Goal: Task Accomplishment & Management: Complete application form

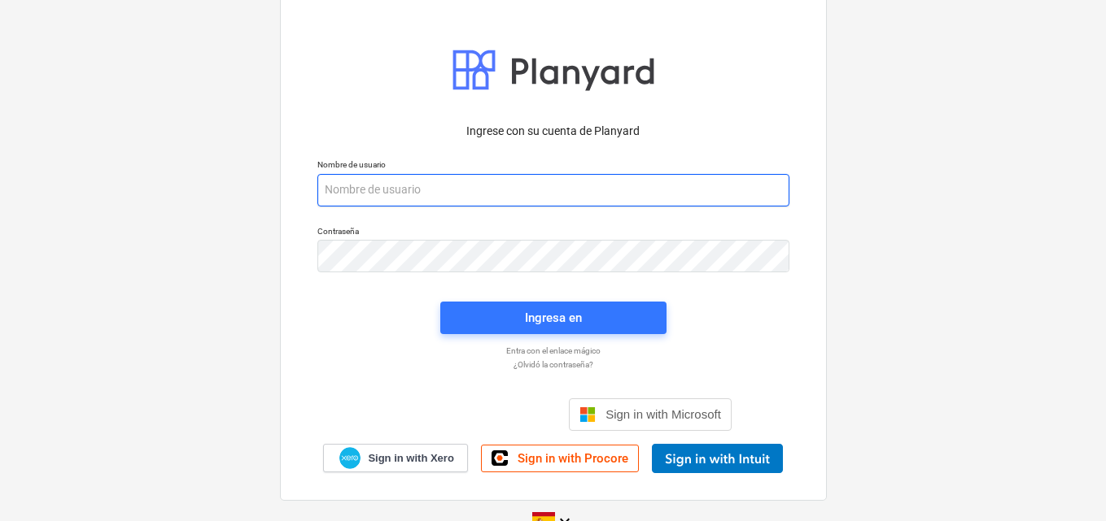
click at [348, 183] on input "email" at bounding box center [553, 190] width 472 height 33
paste input "[EMAIL_ADDRESS][DOMAIN_NAME]"
type input "[EMAIL_ADDRESS][DOMAIN_NAME]"
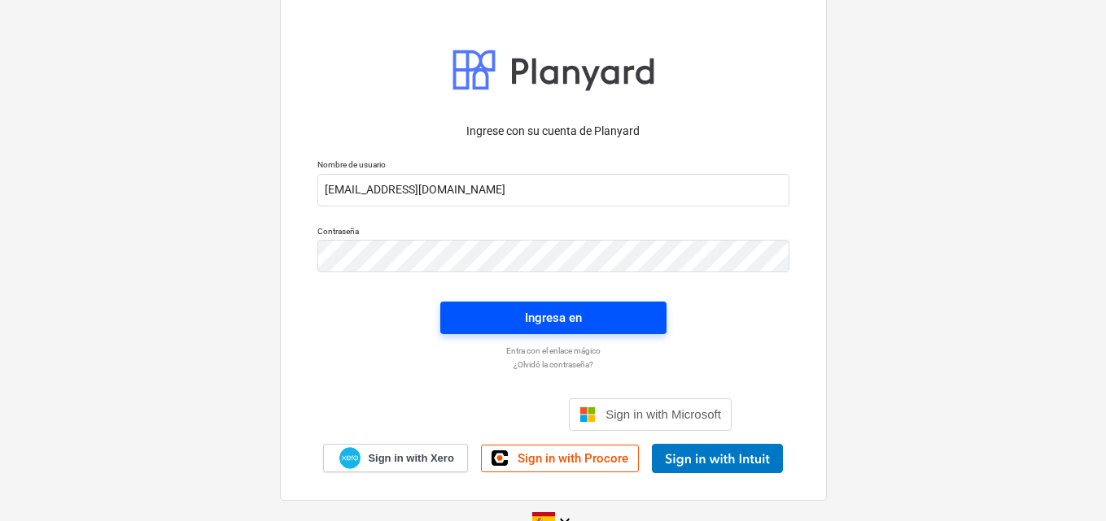
click at [541, 318] on div "Ingresa en" at bounding box center [553, 317] width 57 height 21
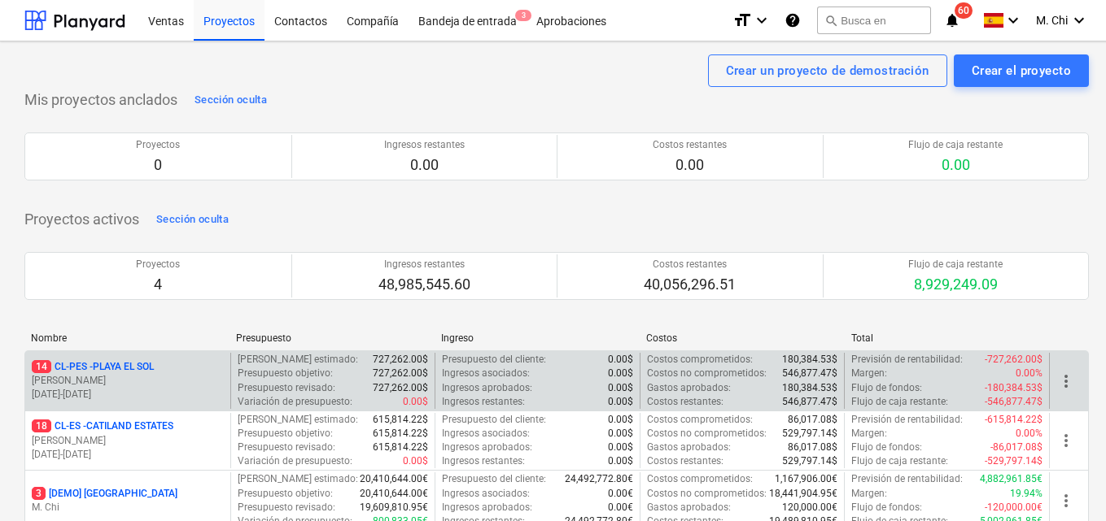
click at [139, 377] on p "[PERSON_NAME]" at bounding box center [128, 381] width 192 height 14
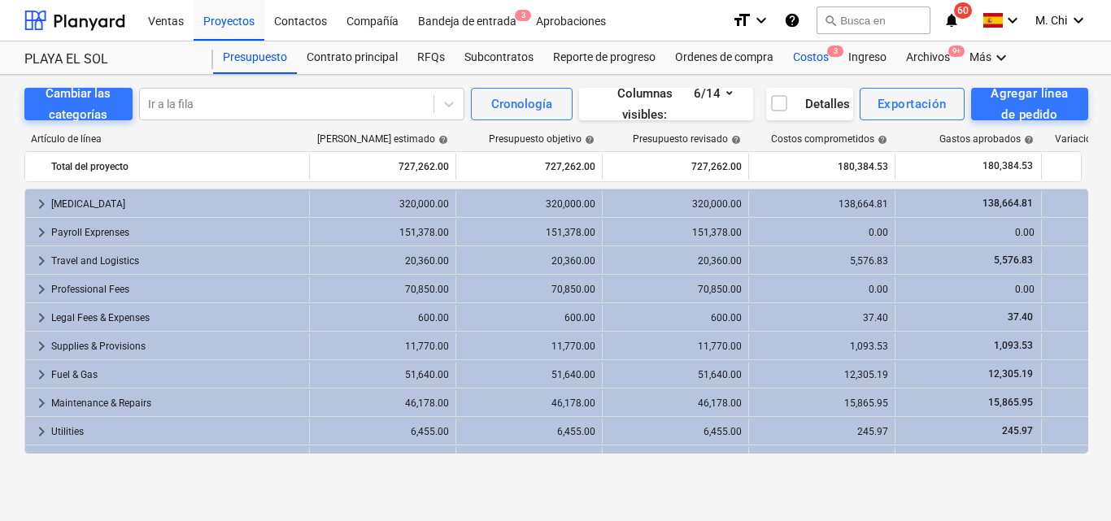
click at [818, 57] on div "Costos 3" at bounding box center [810, 57] width 55 height 33
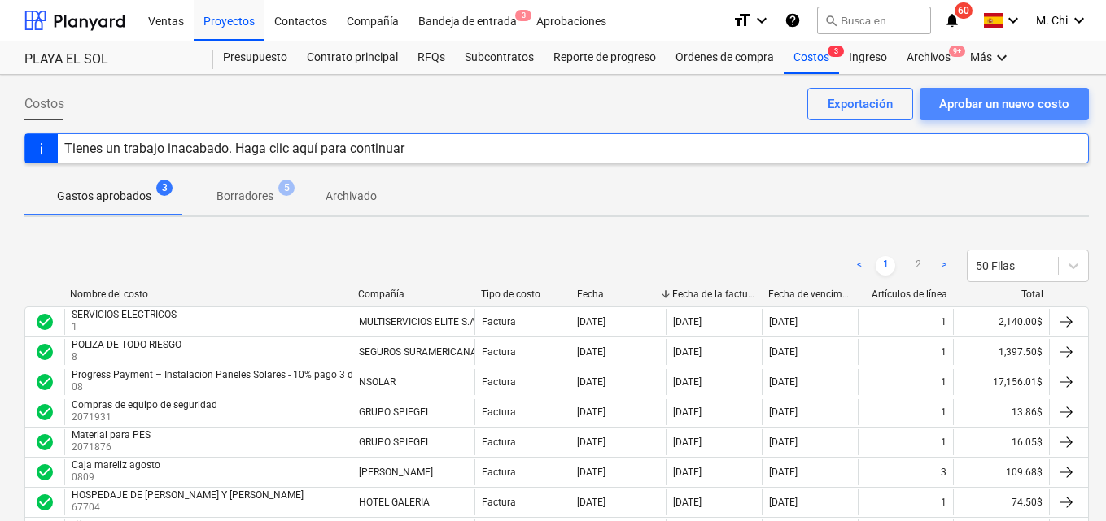
click at [984, 105] on div "Aprobar un nuevo costo" at bounding box center [1004, 104] width 130 height 21
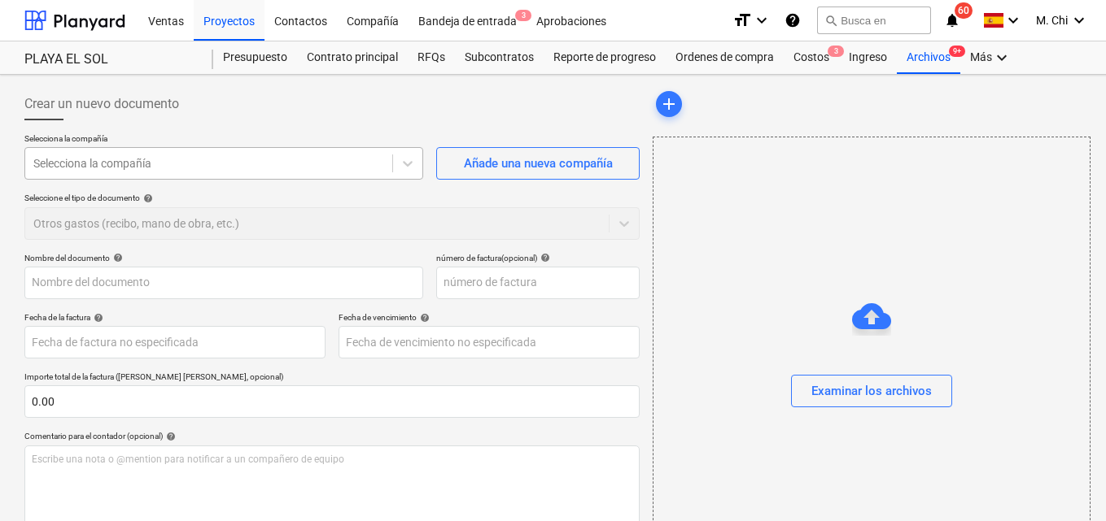
click at [172, 157] on div at bounding box center [208, 163] width 351 height 16
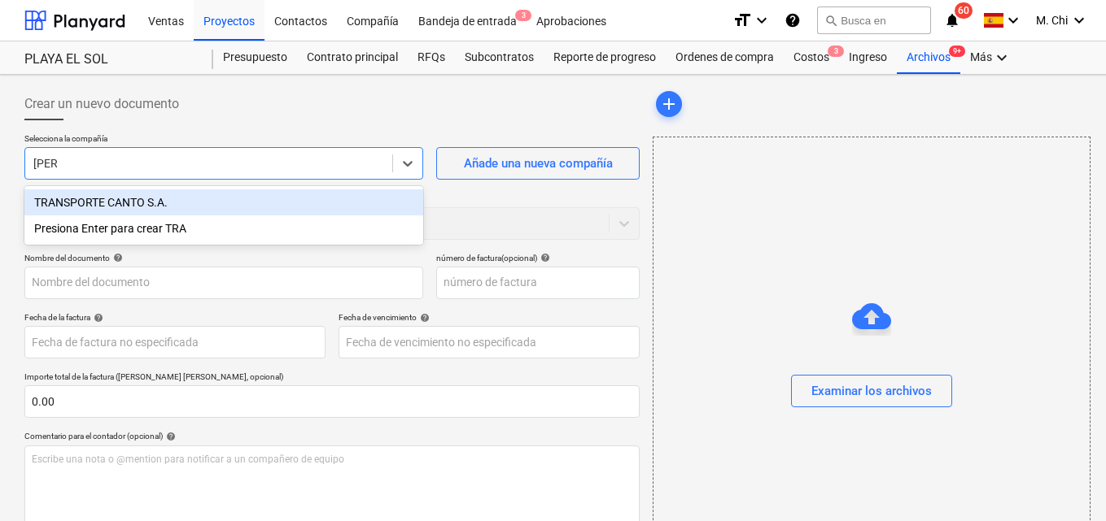
type input "TRANS"
click at [129, 203] on div "TRANSPORTE CANTO S.A." at bounding box center [223, 203] width 399 height 26
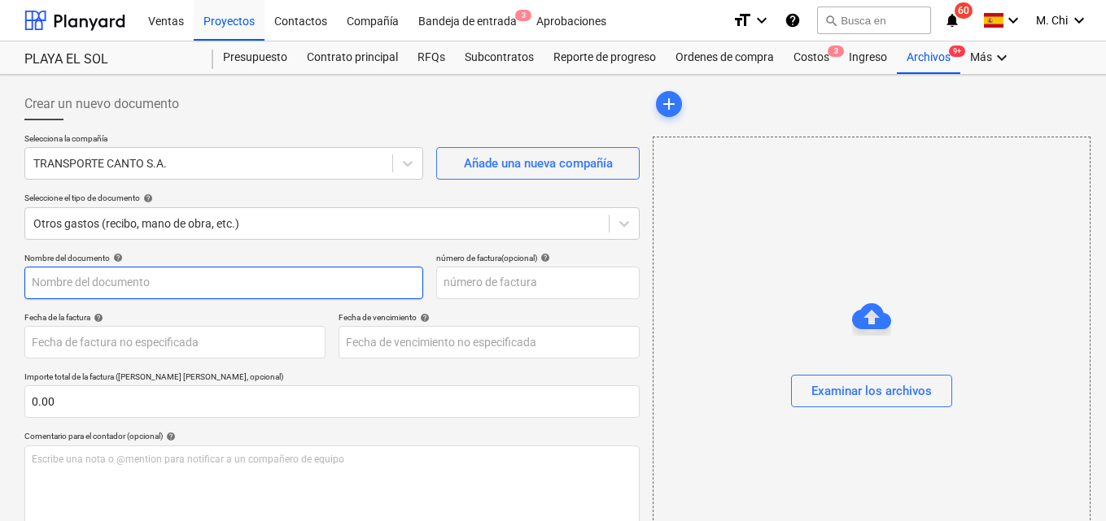
click at [72, 284] on input "text" at bounding box center [223, 283] width 399 height 33
type input "COMPRA DE COMBUSTIBLE"
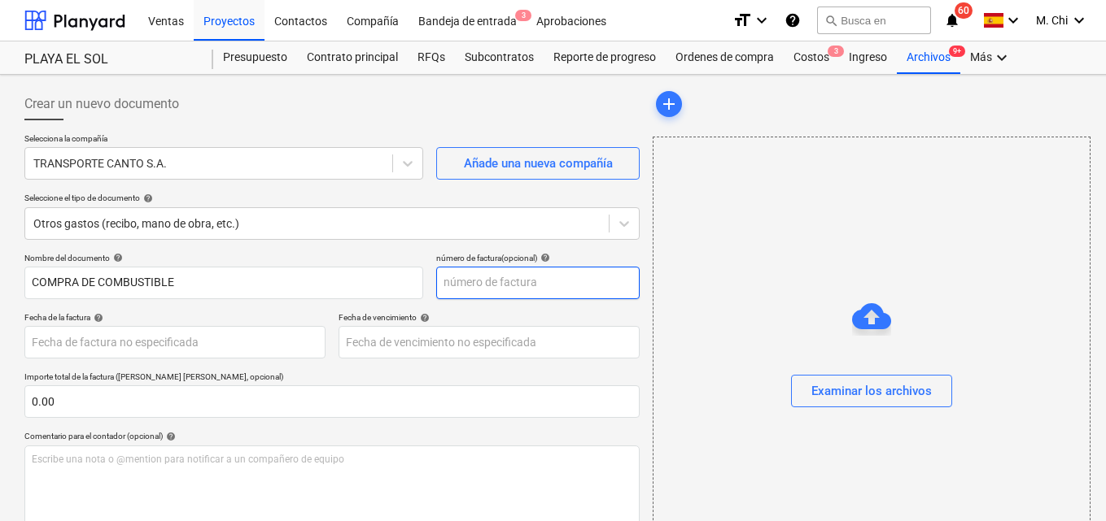
click at [503, 282] on input "text" at bounding box center [537, 283] width 203 height 33
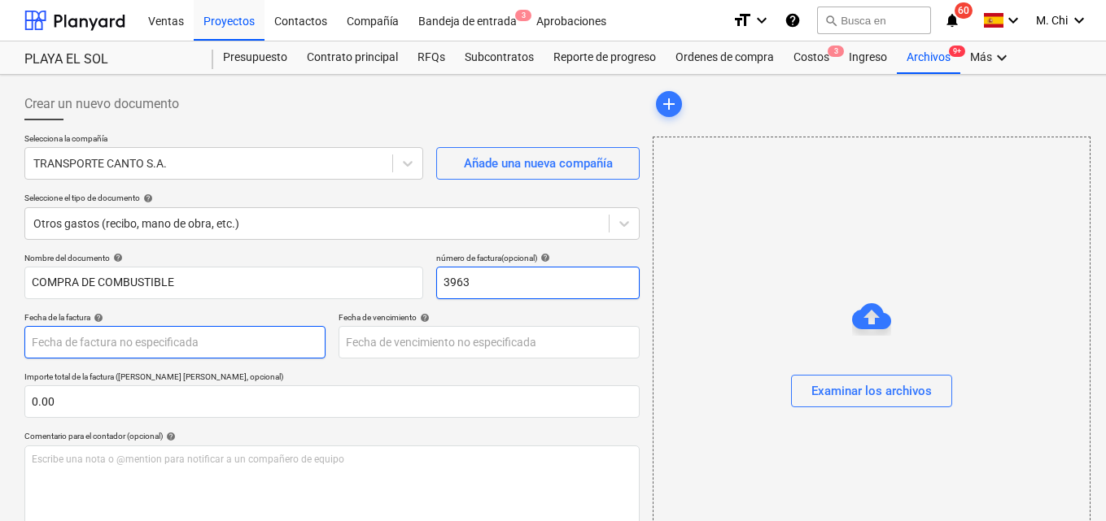
type input "3963"
click at [83, 349] on body "Ventas Proyectos Contactos Compañía Bandeja de entrada 3 Aprobaciones format_si…" at bounding box center [553, 260] width 1106 height 521
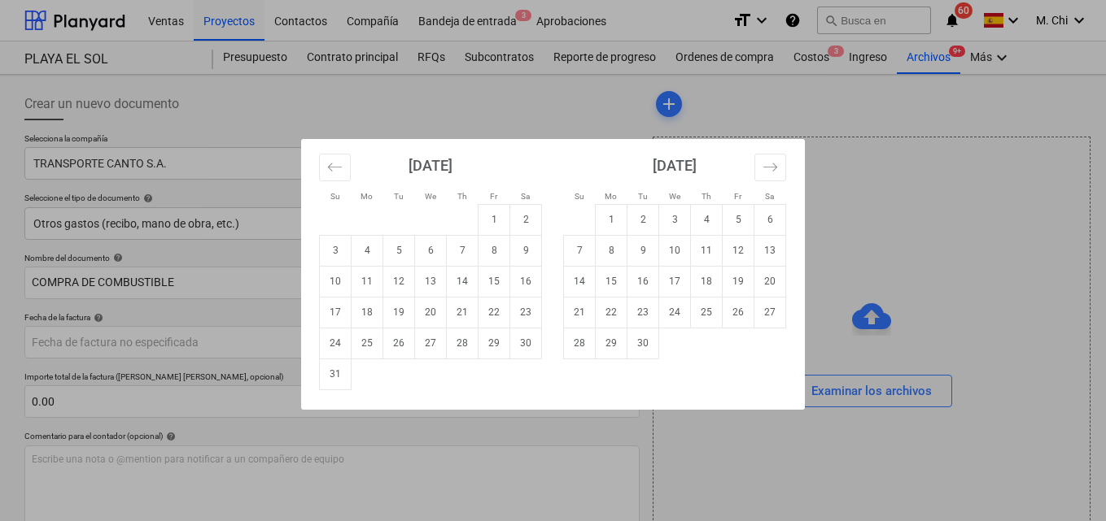
drag, startPoint x: 462, startPoint y: 345, endPoint x: 430, endPoint y: 350, distance: 32.9
click at [455, 346] on td "28" at bounding box center [463, 343] width 32 height 31
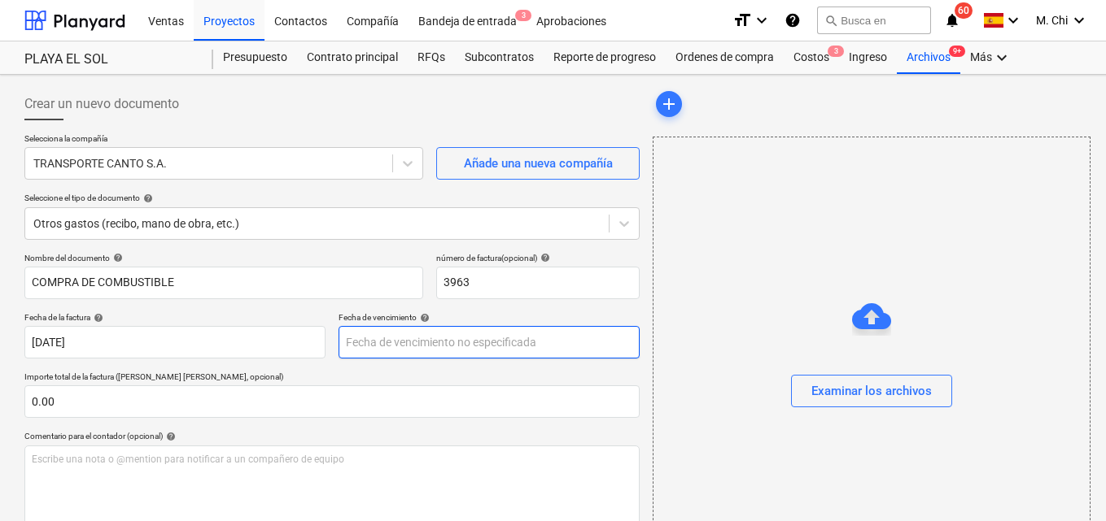
type input "[DATE]"
click at [376, 349] on body "Ventas Proyectos Contactos Compañía Bandeja de entrada 3 Aprobaciones format_si…" at bounding box center [553, 260] width 1106 height 521
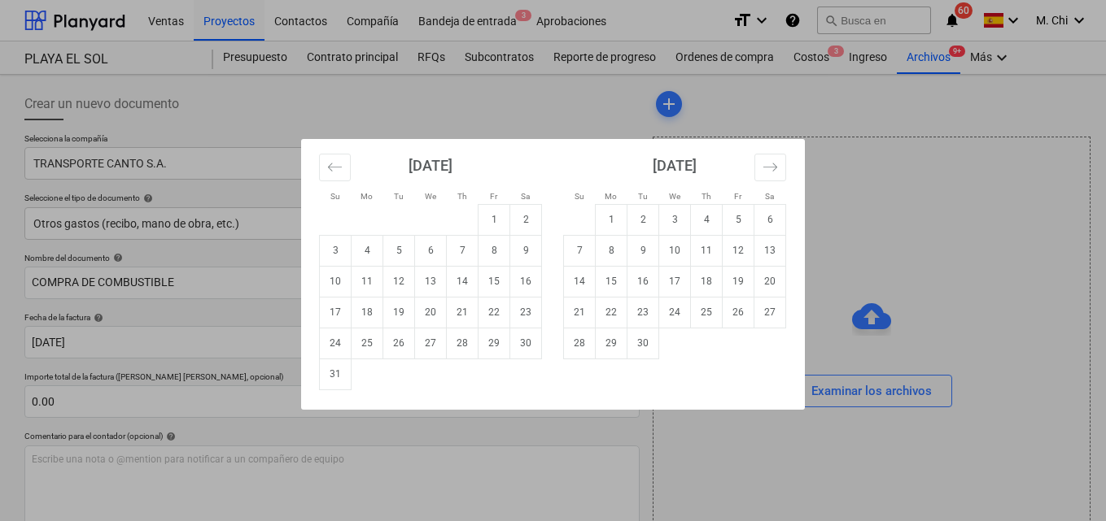
click at [465, 341] on td "28" at bounding box center [463, 343] width 32 height 31
type input "[DATE]"
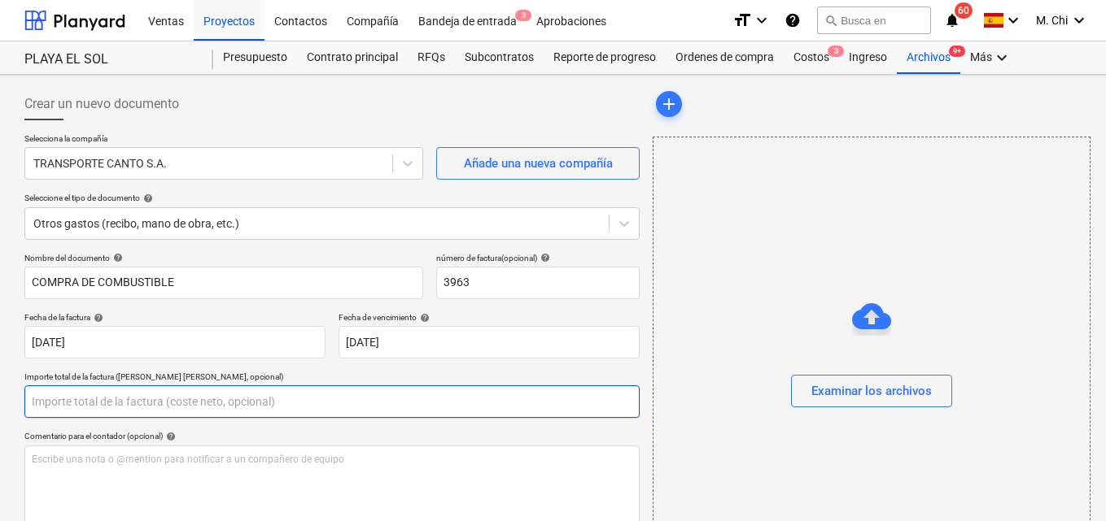
click at [83, 393] on input "text" at bounding box center [331, 402] width 615 height 33
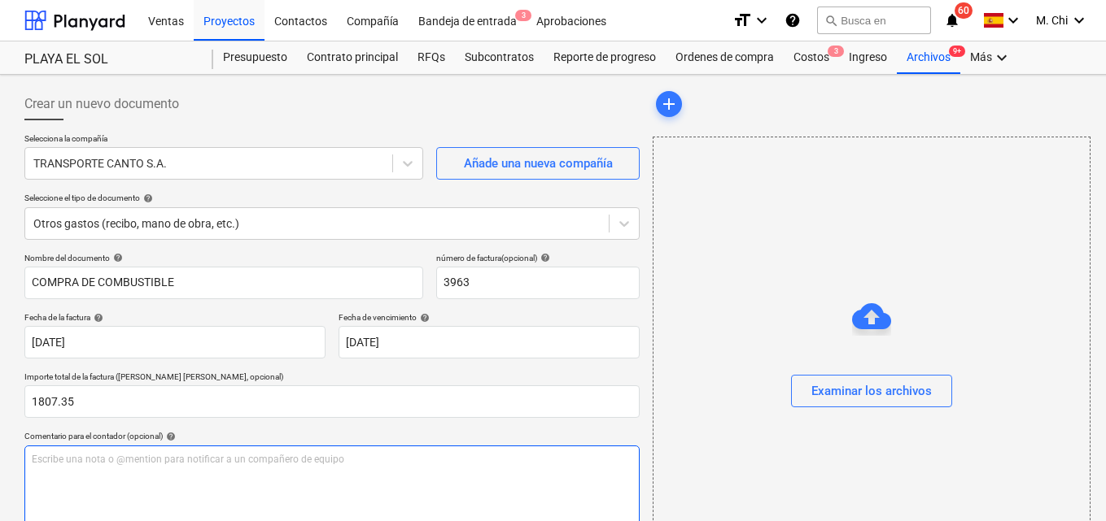
type input "1,807.35"
click at [164, 493] on div "Escribe una nota o @mention para notificar a un compañero de equipo ﻿" at bounding box center [331, 494] width 615 height 96
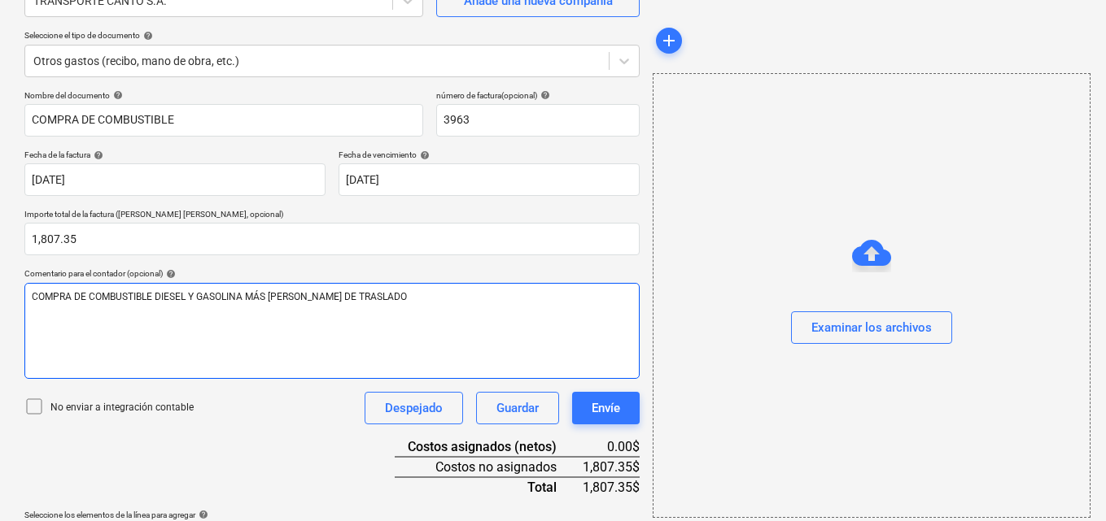
scroll to position [211, 0]
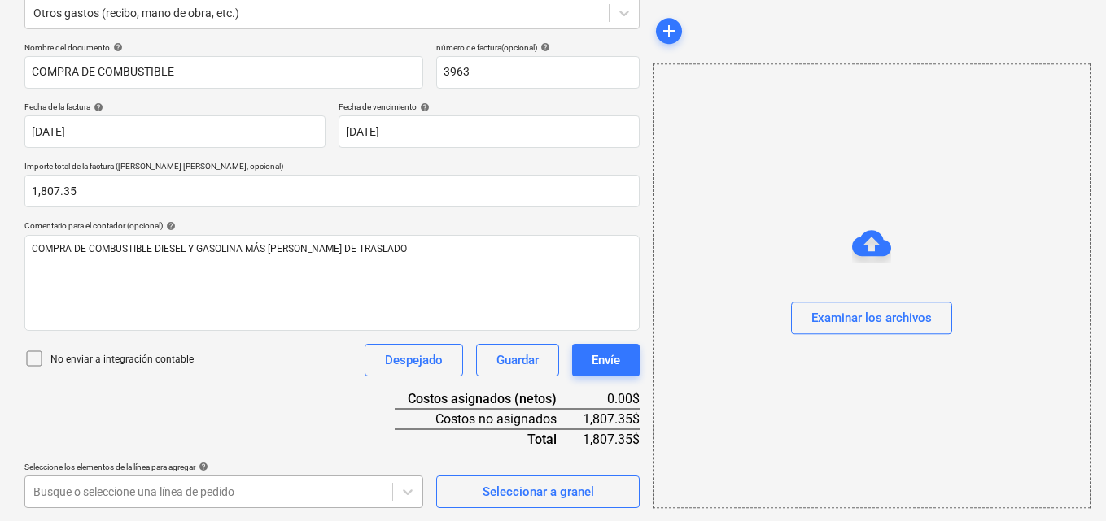
click at [186, 311] on body "Ventas Proyectos Contactos Compañía Bandeja de entrada 3 Aprobaciones format_si…" at bounding box center [553, 49] width 1106 height 521
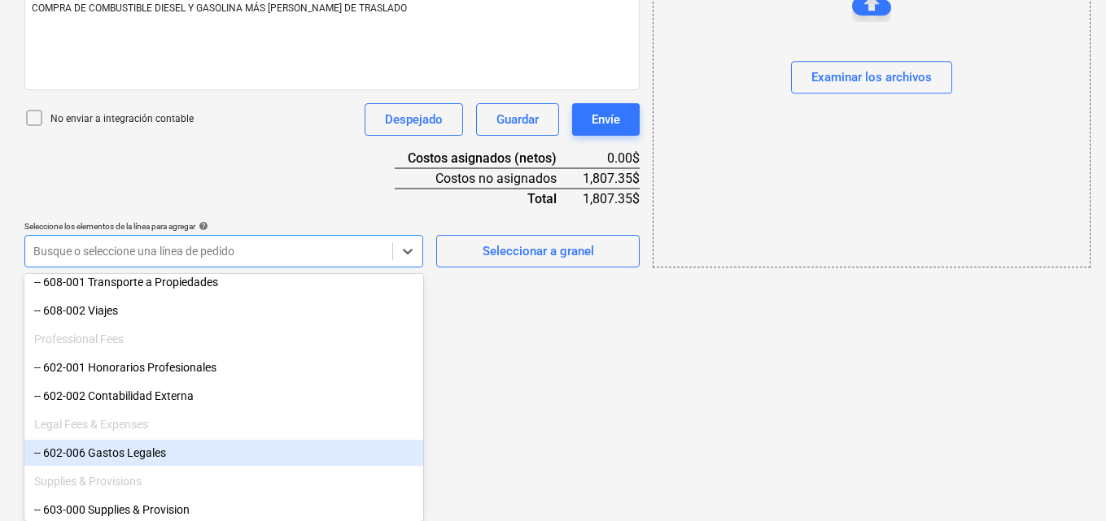
scroll to position [488, 0]
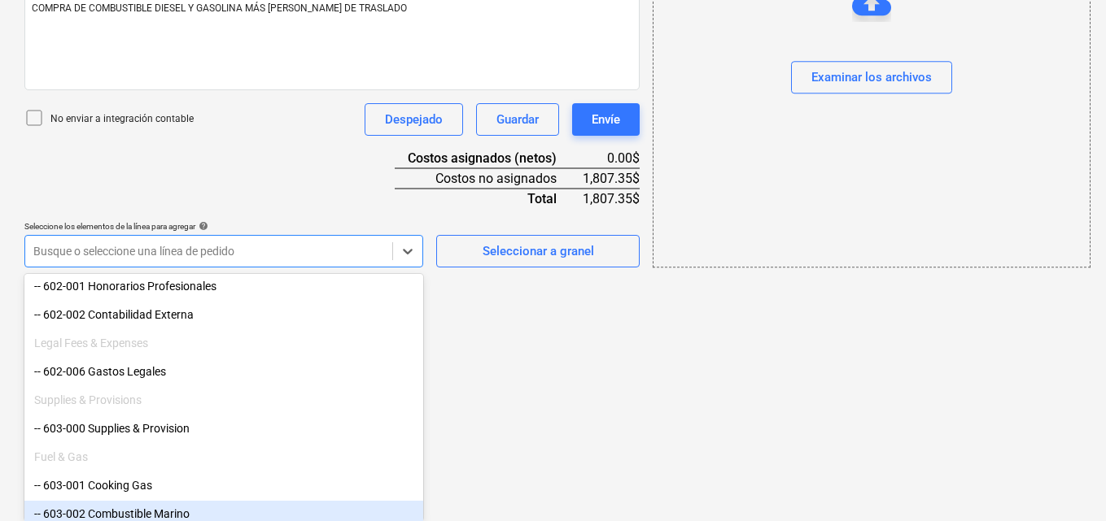
click at [127, 506] on div "-- 603-002 Combustible Marino" at bounding box center [223, 514] width 399 height 26
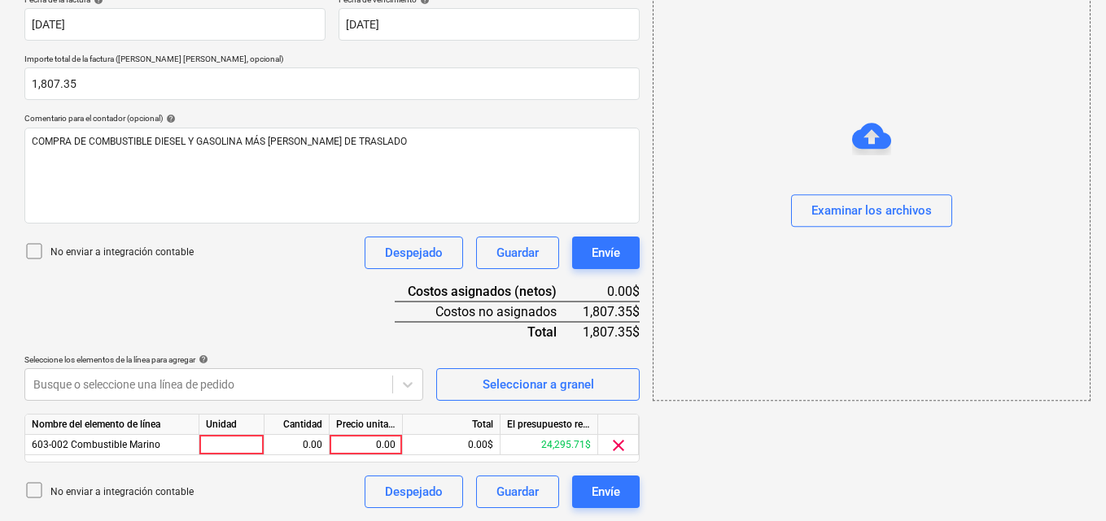
scroll to position [318, 0]
click at [233, 447] on div at bounding box center [231, 445] width 65 height 20
type input "1"
click at [288, 440] on div "0.00" at bounding box center [296, 445] width 51 height 20
click at [351, 436] on div "0.00" at bounding box center [365, 445] width 59 height 20
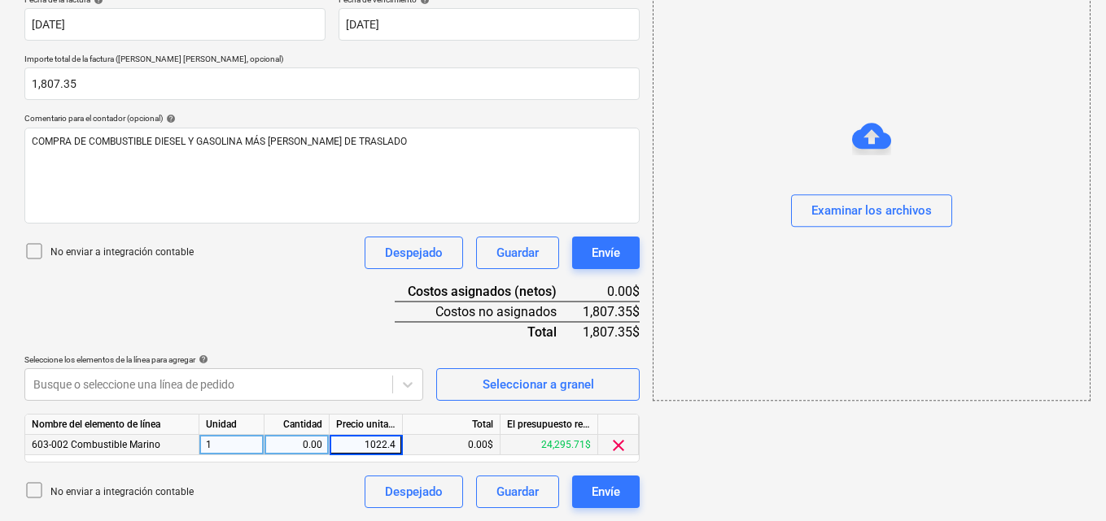
type input "1022.40"
click at [896, 457] on div "add Examinar los archivos" at bounding box center [870, 139] width 449 height 752
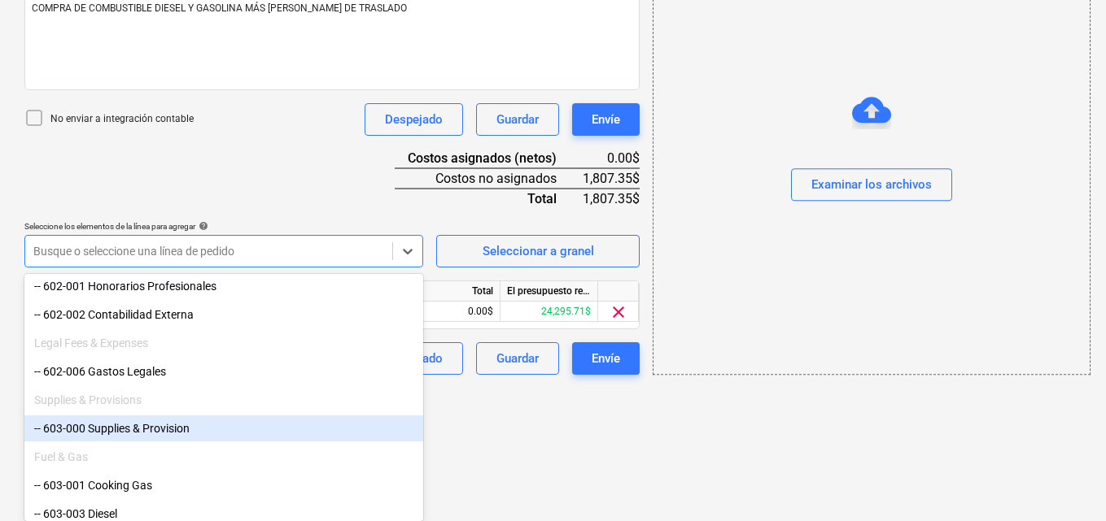
scroll to position [569, 0]
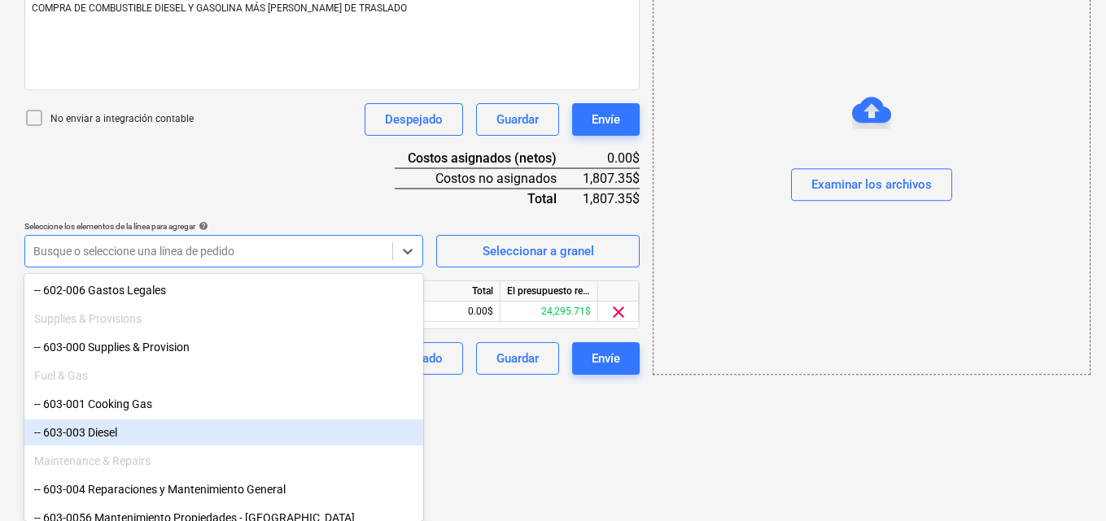
click at [98, 430] on div "-- 603-003 Diesel" at bounding box center [223, 433] width 399 height 26
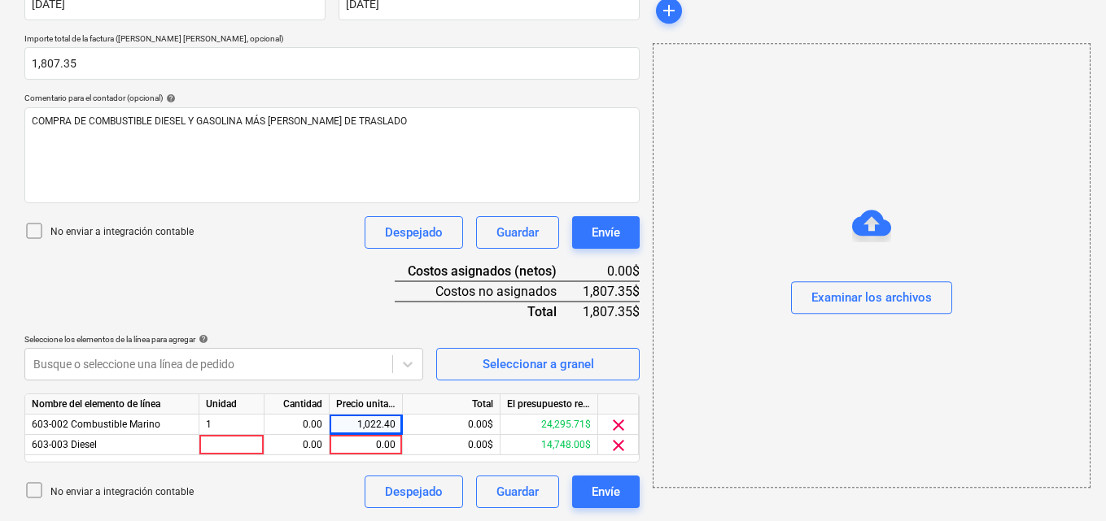
scroll to position [338, 0]
click at [224, 456] on div "Nombre del elemento de línea Unidad Cantidad Precio unitario Total El presupues…" at bounding box center [331, 428] width 615 height 69
click at [222, 443] on div at bounding box center [231, 445] width 65 height 20
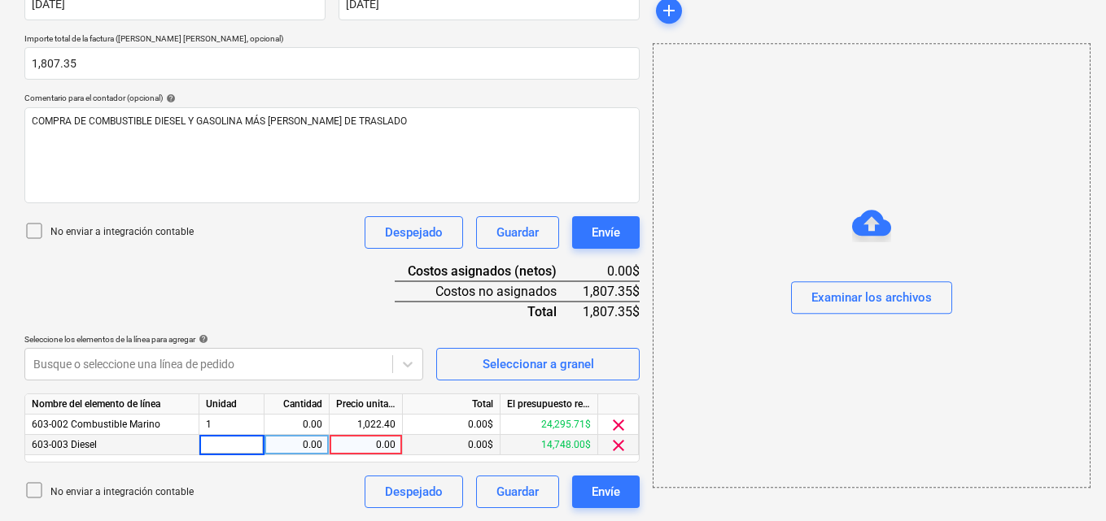
type input "1"
click at [300, 441] on div "0.00" at bounding box center [296, 445] width 51 height 20
type input "1"
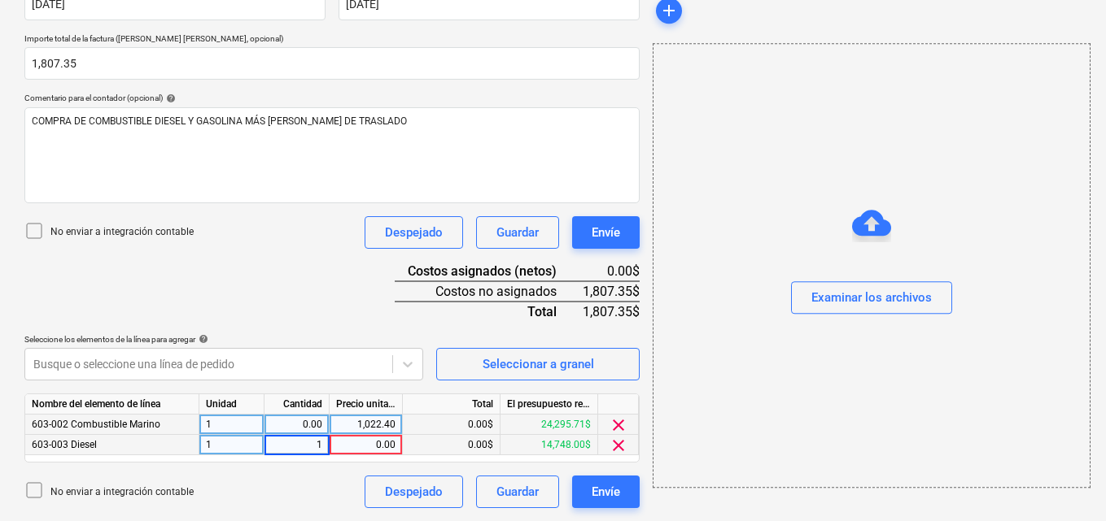
click at [307, 423] on div "0.00" at bounding box center [296, 425] width 51 height 20
type input "1"
click at [360, 441] on div "0.00" at bounding box center [365, 445] width 59 height 20
type input "784.95"
click at [754, 515] on div "add Examinar los archivos" at bounding box center [870, 129] width 449 height 772
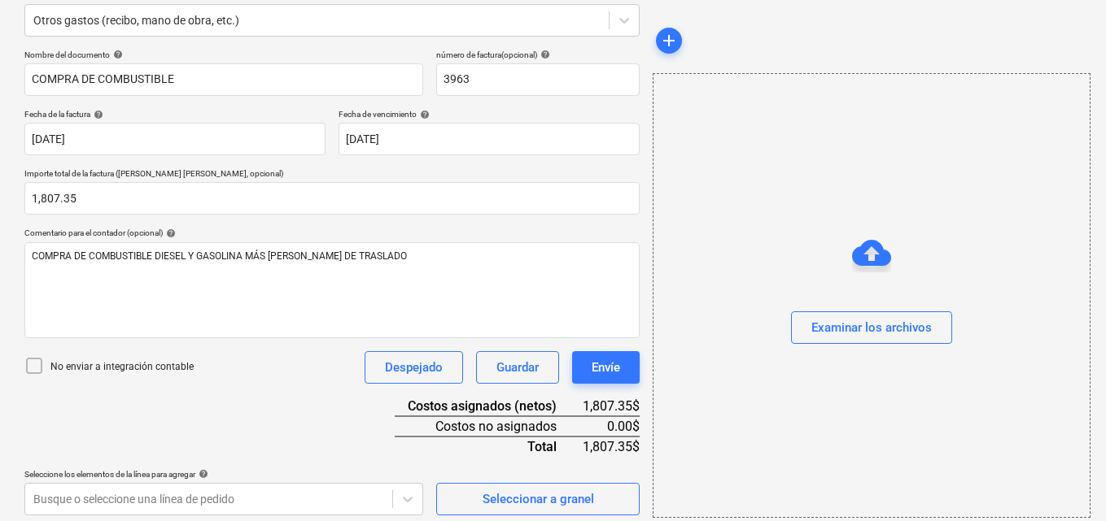
scroll to position [176, 0]
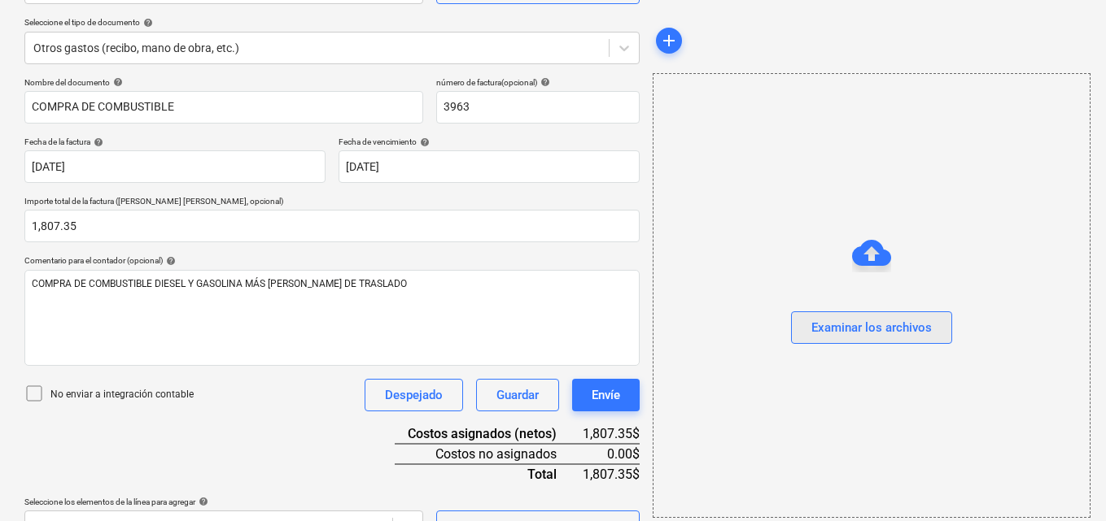
click at [865, 328] on div "Examinar los archivos" at bounding box center [871, 327] width 120 height 21
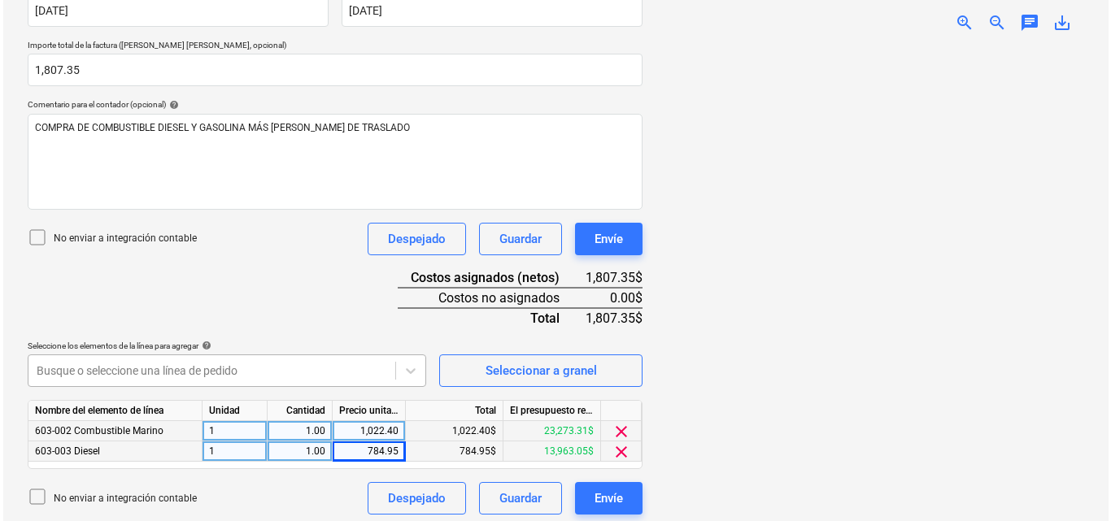
scroll to position [338, 0]
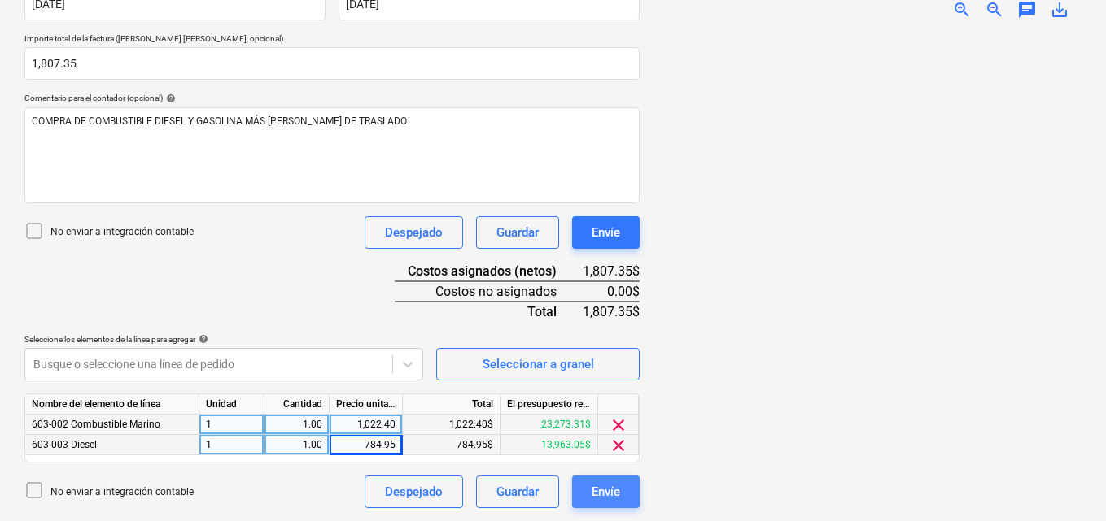
click at [620, 490] on div "Envíe" at bounding box center [605, 492] width 28 height 21
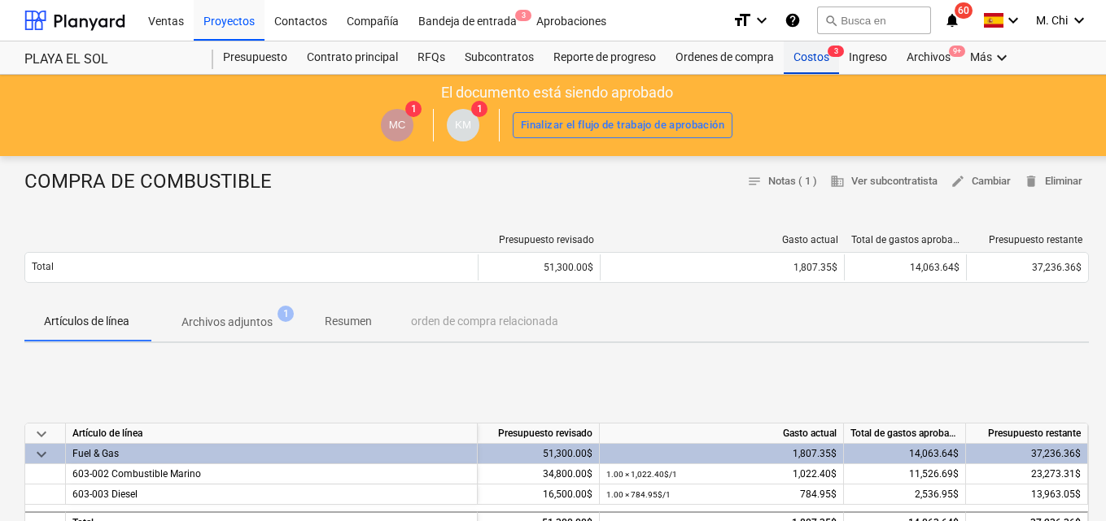
click at [814, 64] on div "Costos 3" at bounding box center [810, 57] width 55 height 33
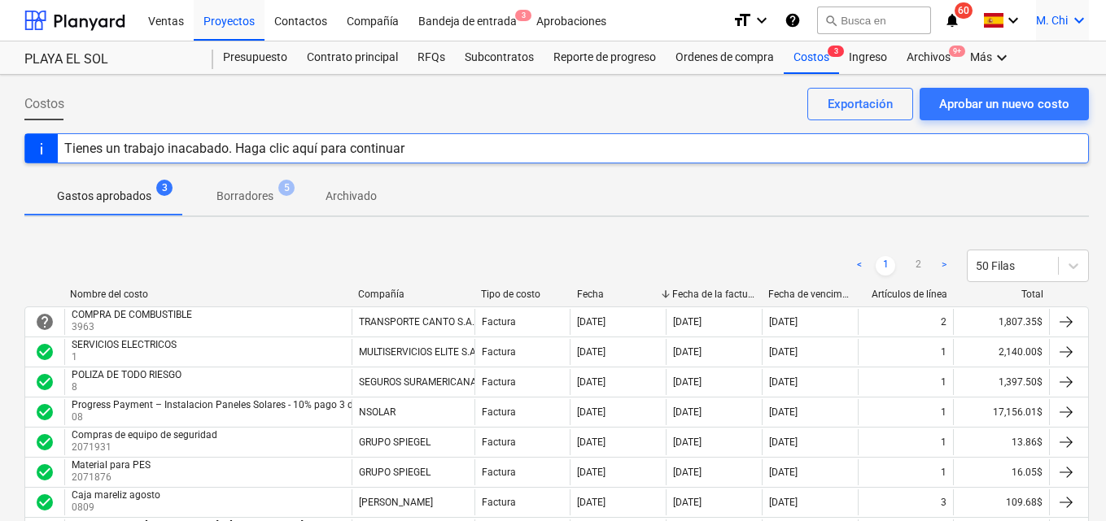
click at [1084, 24] on icon "keyboard_arrow_down" at bounding box center [1079, 21] width 20 height 20
click at [1058, 88] on div "Desconecta." at bounding box center [1040, 89] width 98 height 26
